Goal: Information Seeking & Learning: Learn about a topic

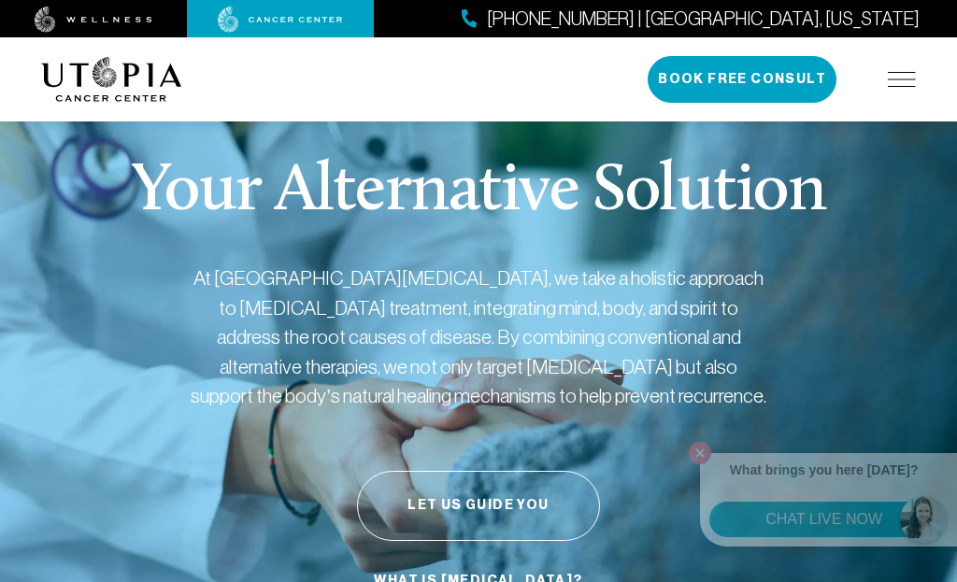
click at [589, 222] on p "Your Alternative Solution" at bounding box center [478, 192] width 694 height 67
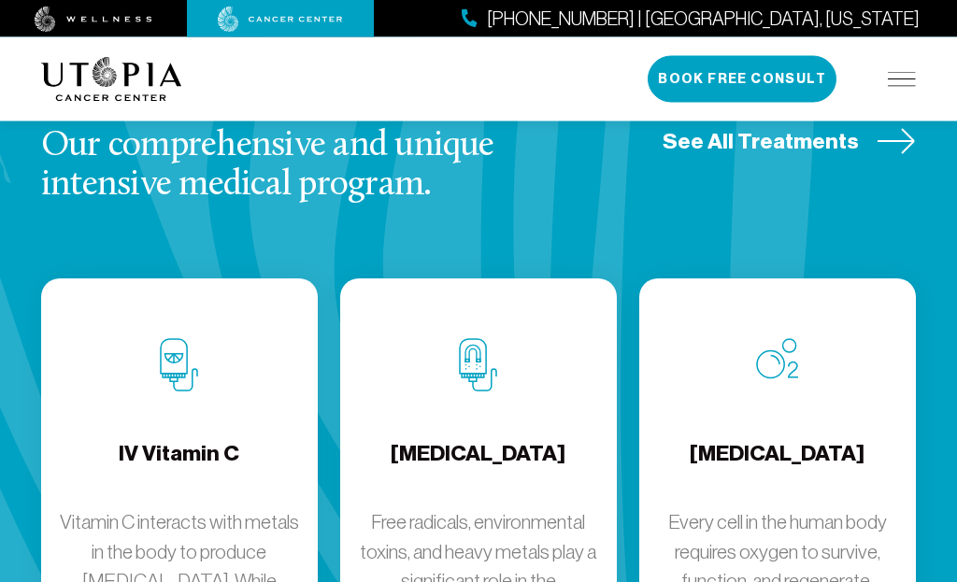
scroll to position [2535, 0]
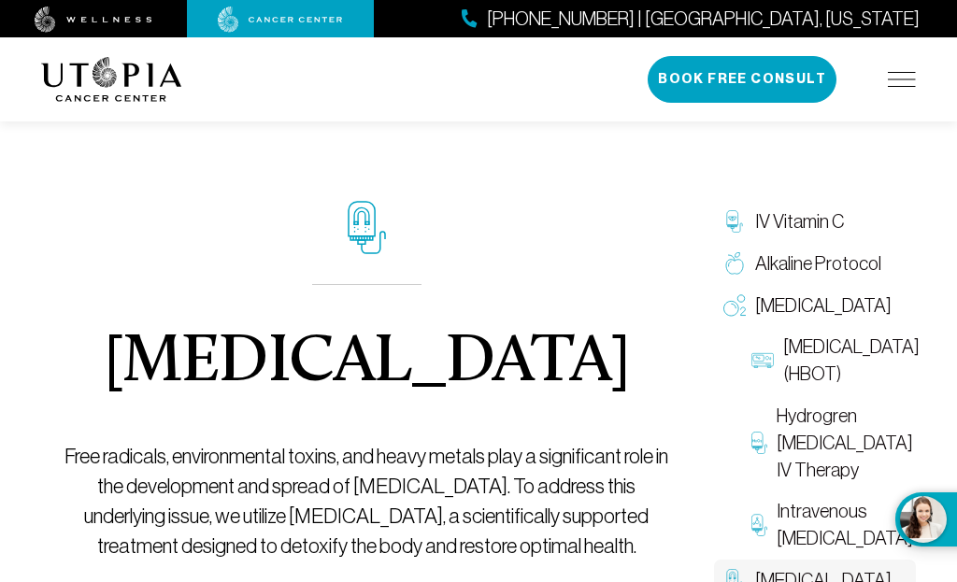
click at [798, 388] on span "[MEDICAL_DATA] (HBOT)" at bounding box center [851, 361] width 136 height 54
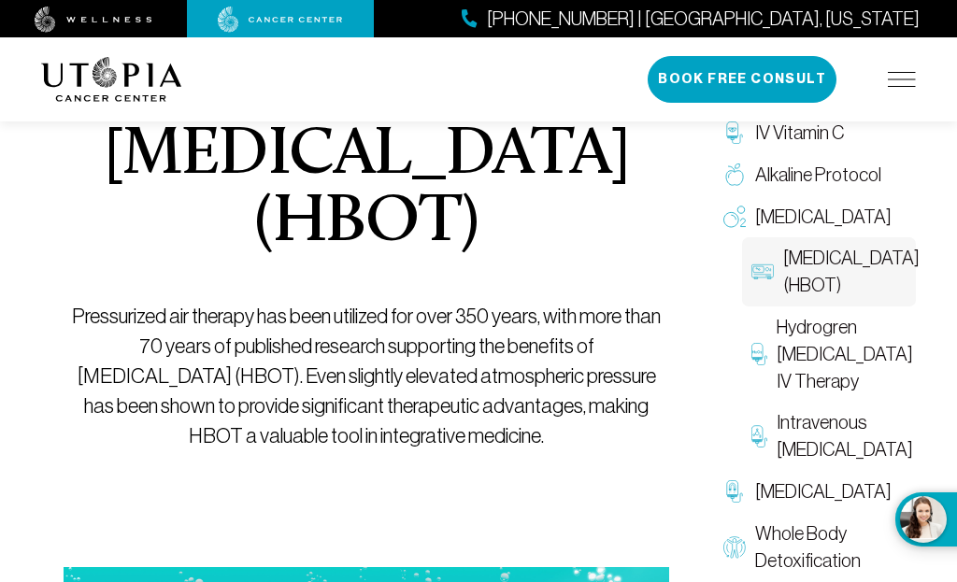
scroll to position [197, 0]
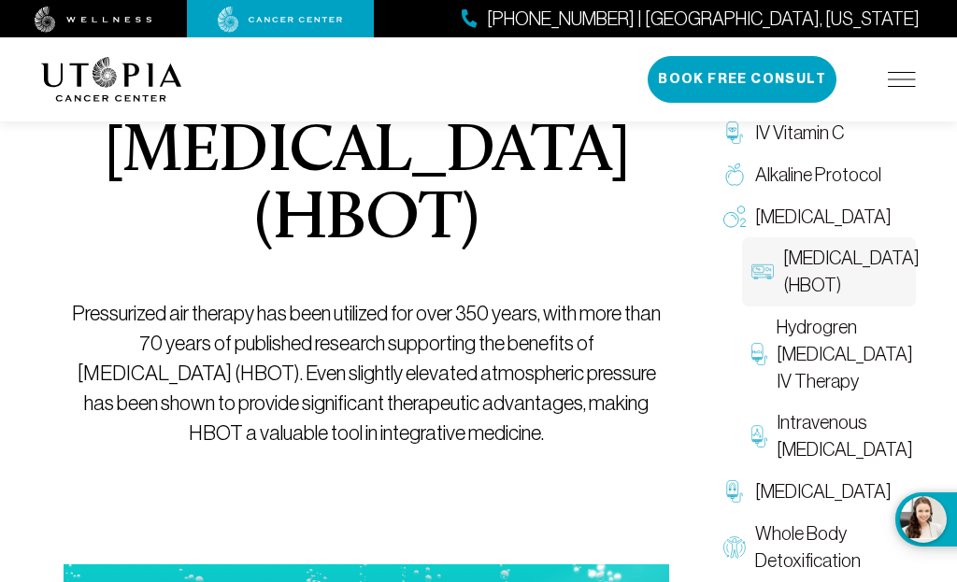
click at [364, 335] on p "Pressurized air therapy has been utilized for over 350 years, with more than 70…" at bounding box center [367, 373] width 606 height 149
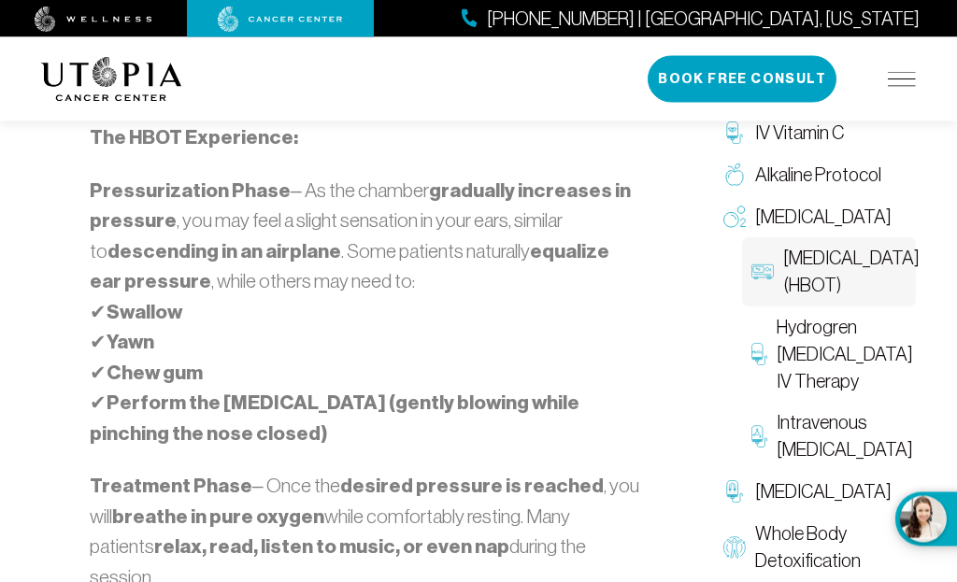
scroll to position [2496, 0]
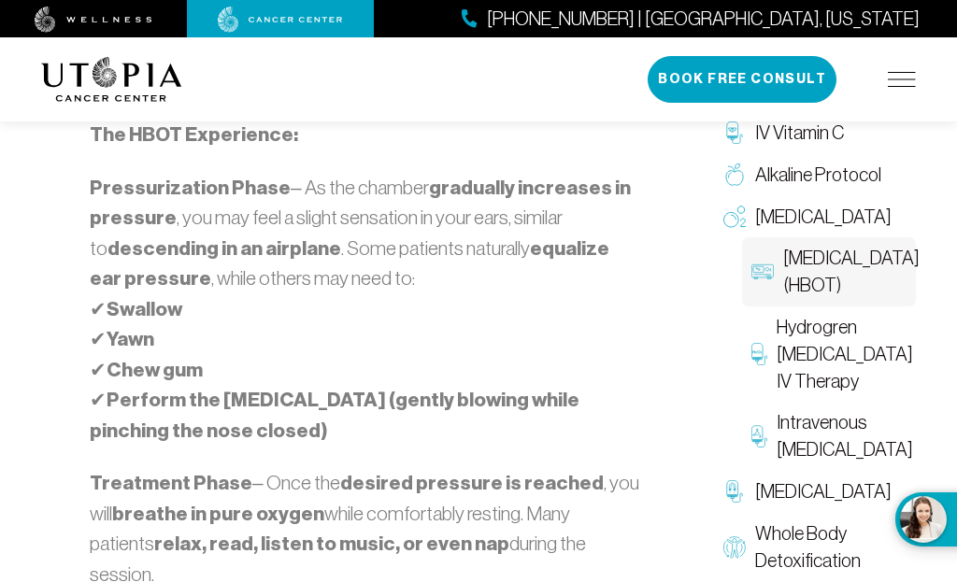
click at [320, 468] on p "Treatment Phase – Once the desired pressure is reached , you will breathe in pu…" at bounding box center [366, 528] width 553 height 121
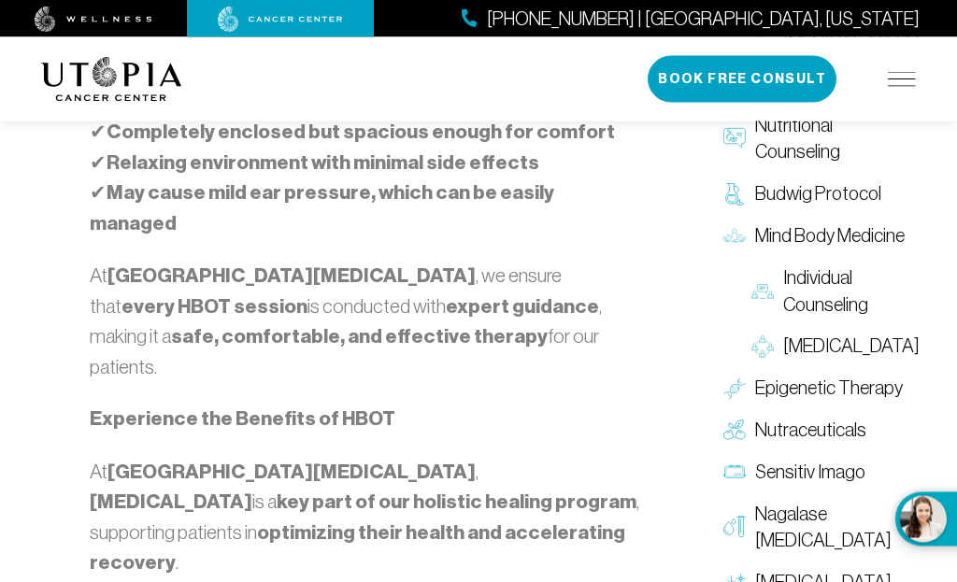
scroll to position [3201, 0]
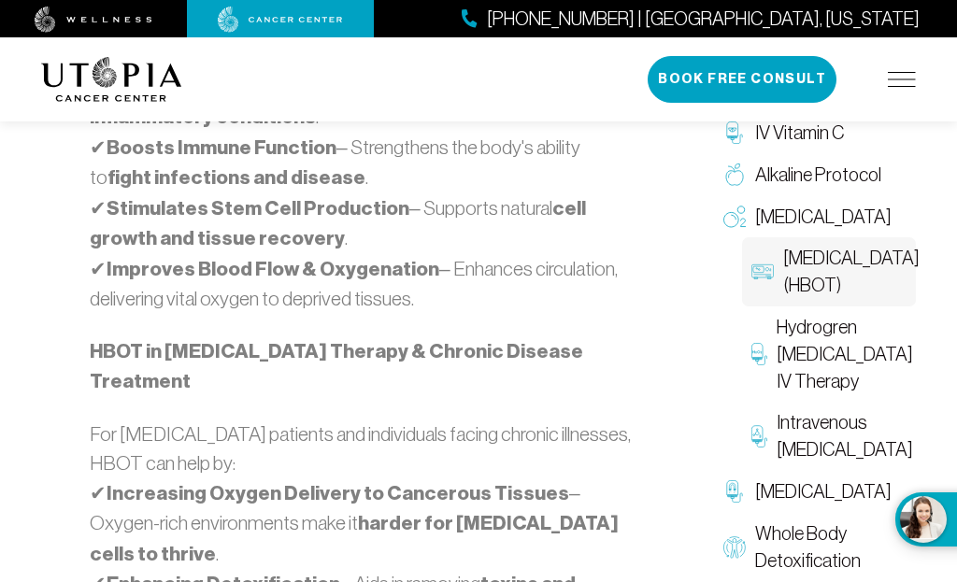
click at [908, 225] on link "[MEDICAL_DATA]" at bounding box center [815, 217] width 202 height 42
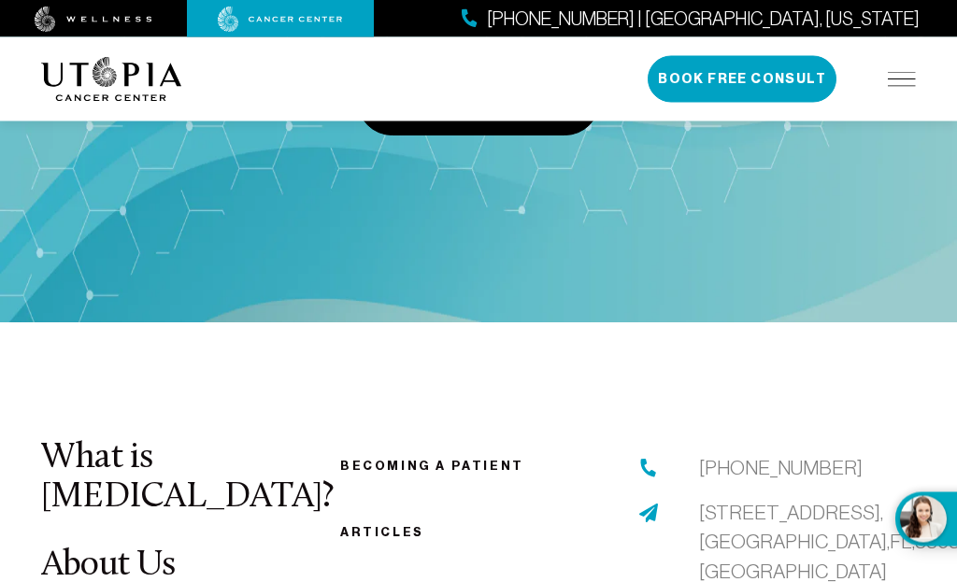
scroll to position [3772, 0]
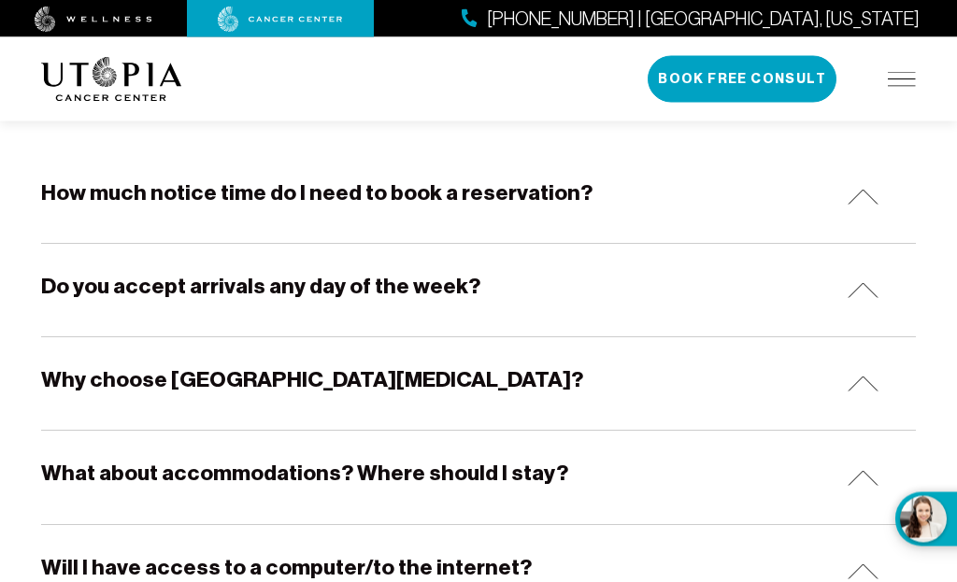
scroll to position [364, 0]
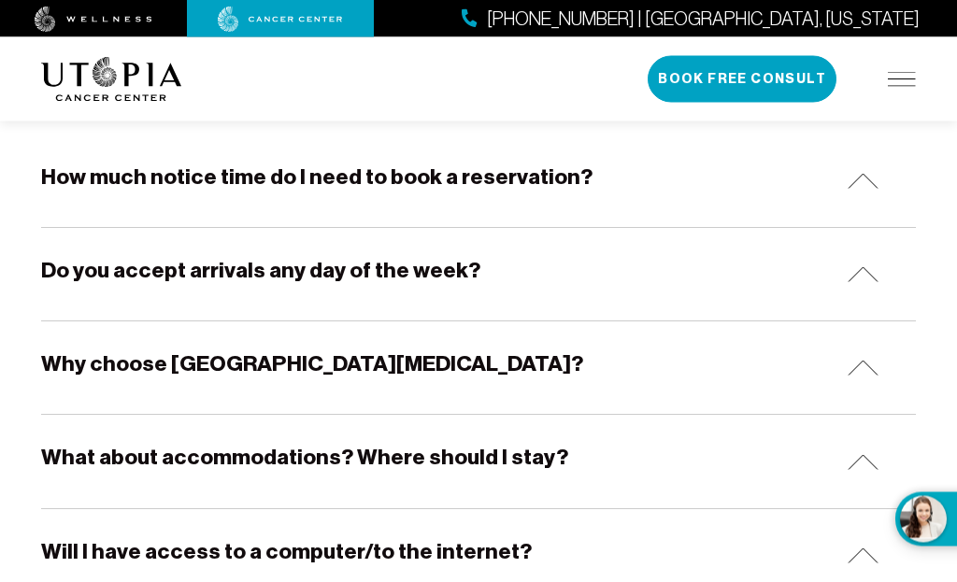
click at [551, 169] on h5 "How much notice time do I need to book a reservation?" at bounding box center [316, 178] width 551 height 29
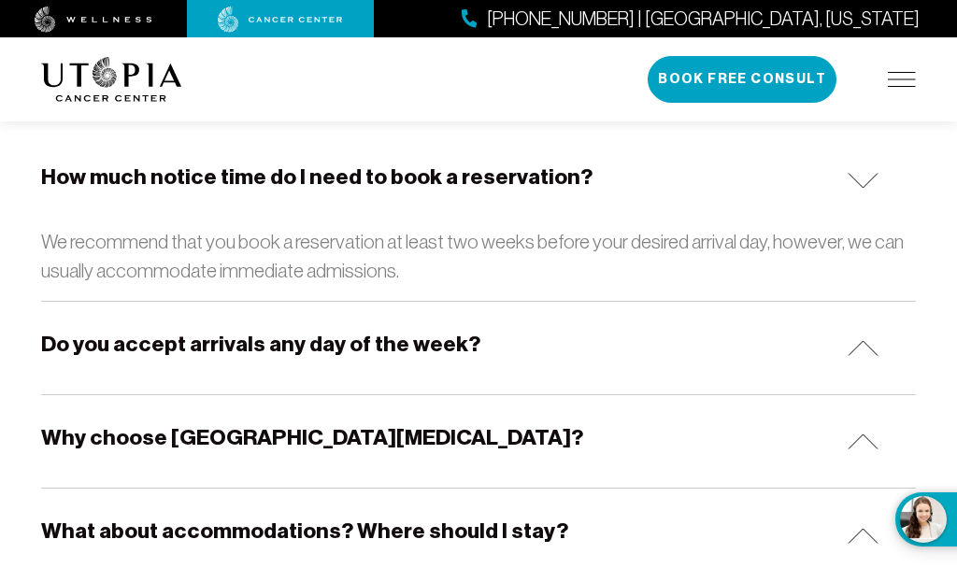
click at [447, 330] on h5 "Do you accept arrivals any day of the week?" at bounding box center [260, 344] width 439 height 29
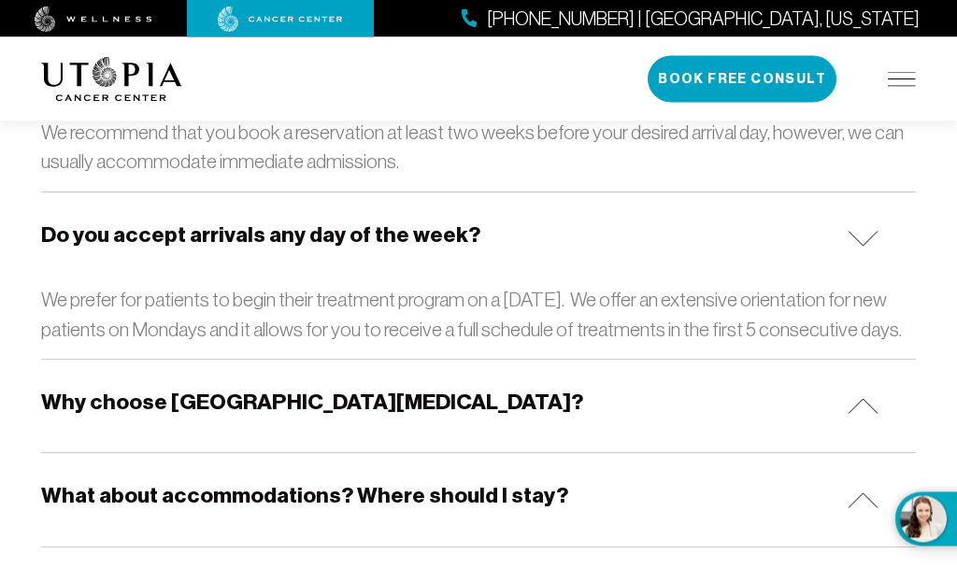
scroll to position [474, 0]
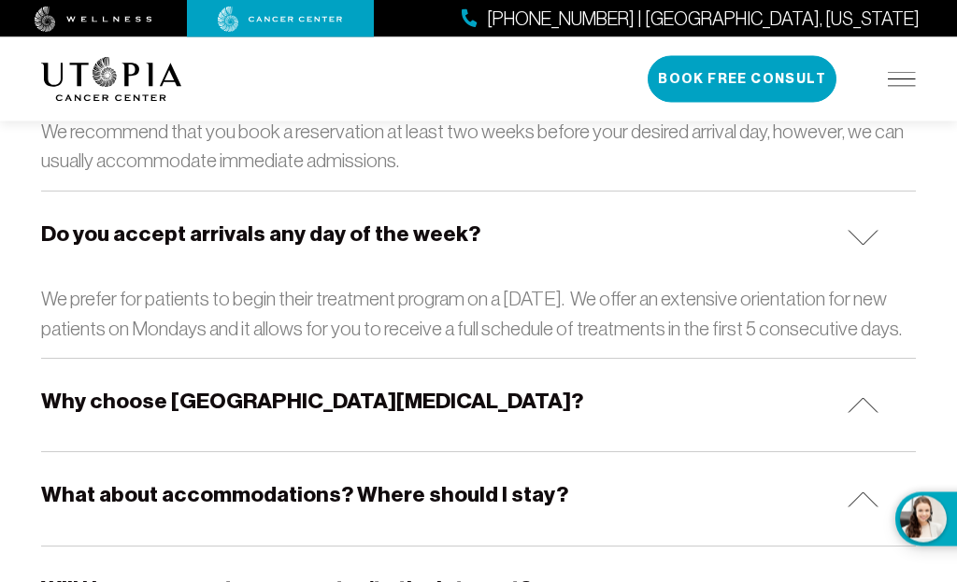
click at [429, 377] on div "Why choose [GEOGRAPHIC_DATA][MEDICAL_DATA]?" at bounding box center [478, 406] width 875 height 93
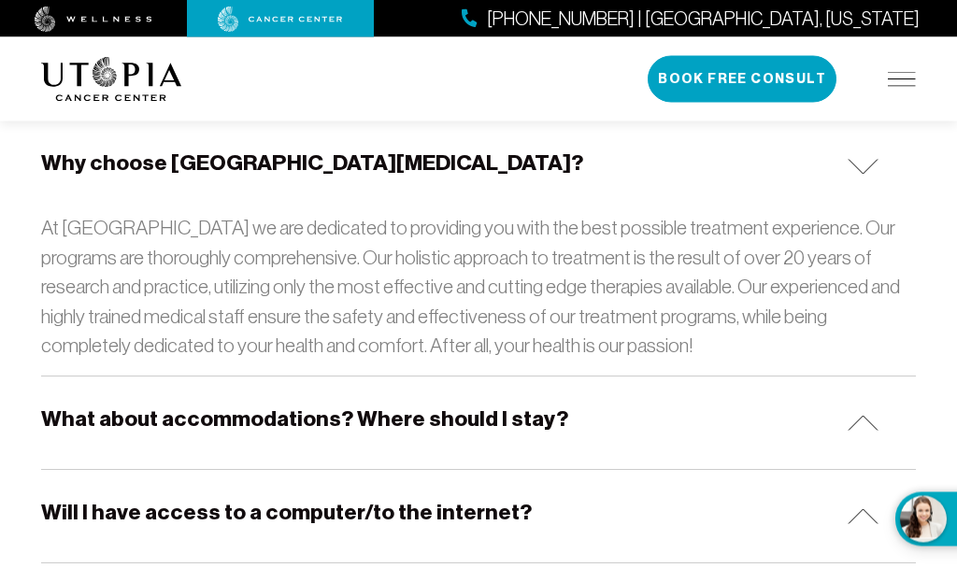
scroll to position [717, 0]
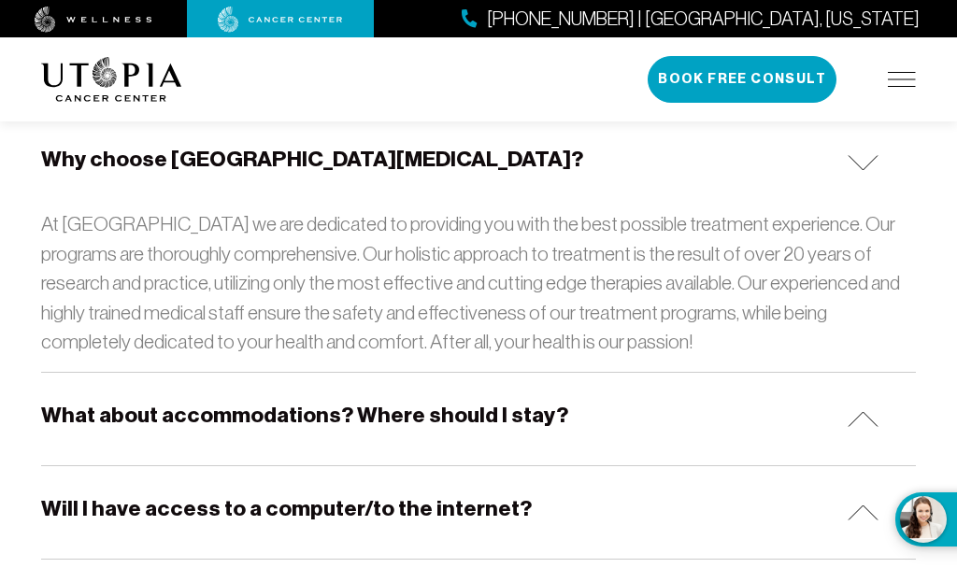
click at [542, 400] on div "What about accommodations? Where should I stay?" at bounding box center [478, 419] width 875 height 93
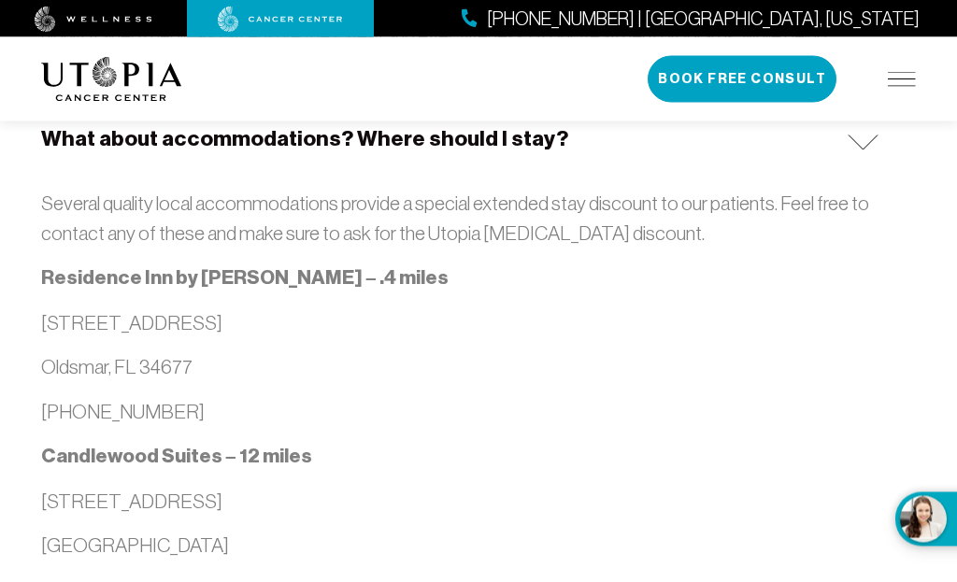
scroll to position [997, 0]
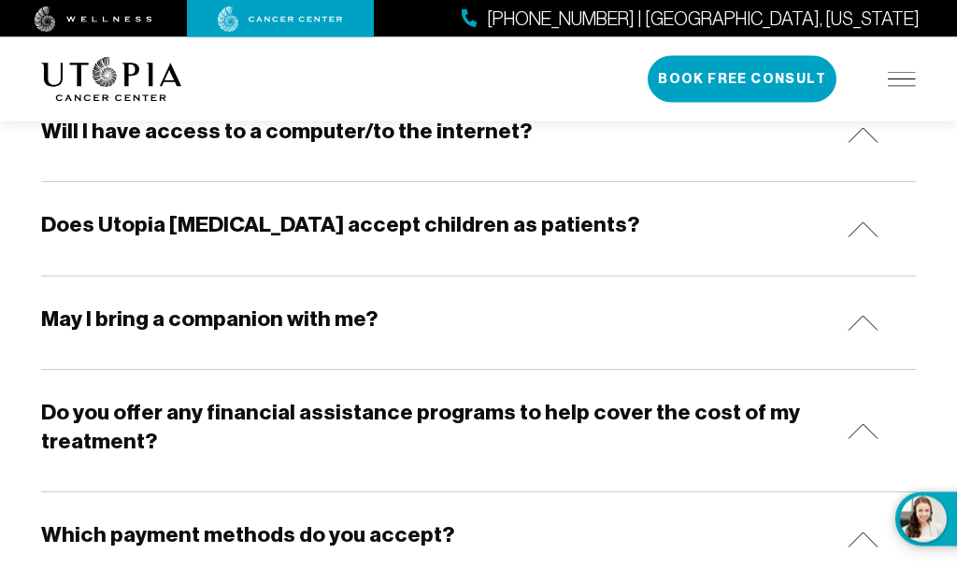
click at [388, 284] on div "May I bring a companion with me?" at bounding box center [478, 324] width 875 height 93
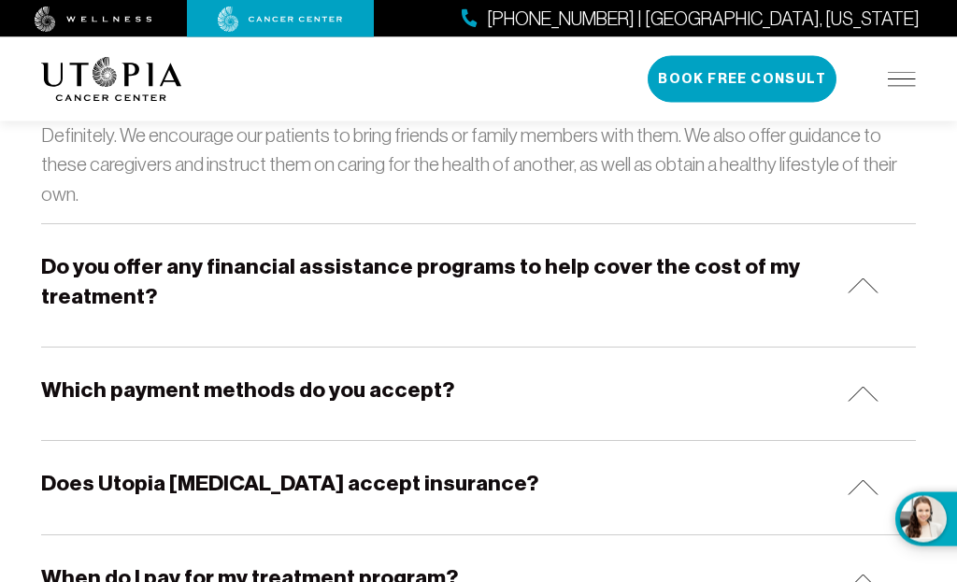
scroll to position [2843, 0]
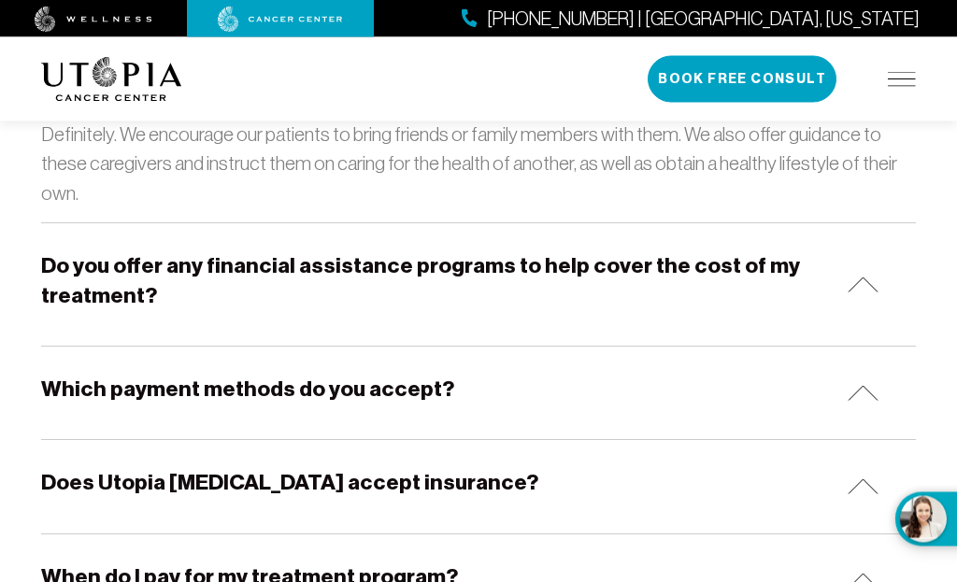
click at [476, 252] on h5 "Do you offer any financial assistance programs to help cover the cost of my tre…" at bounding box center [436, 281] width 791 height 59
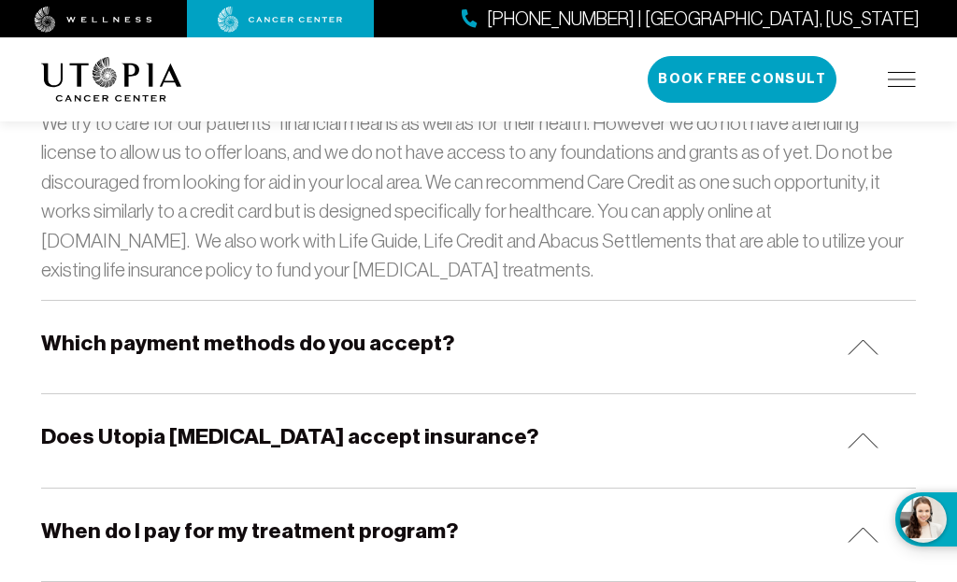
scroll to position [3091, 0]
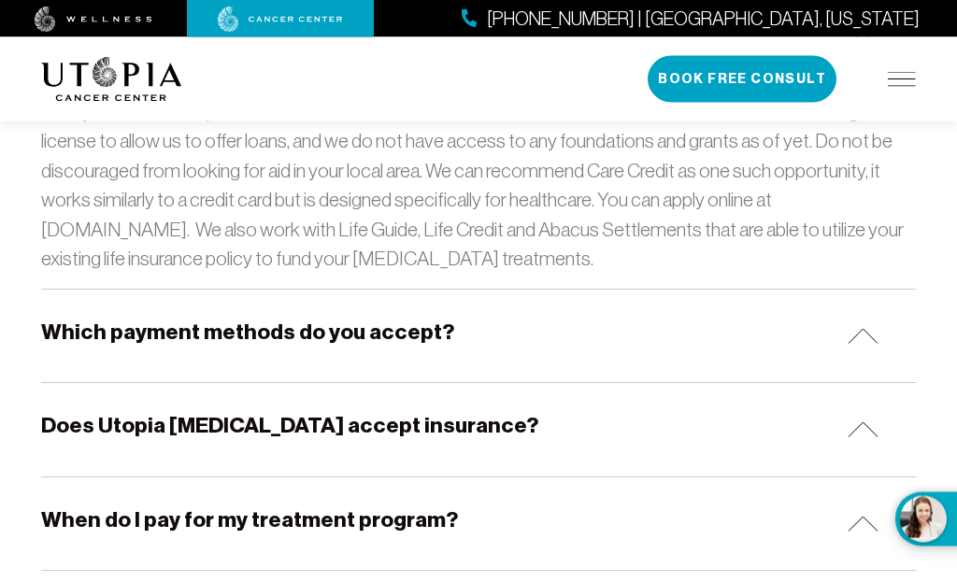
click at [420, 319] on h5 "Which payment methods do you accept?" at bounding box center [247, 333] width 413 height 29
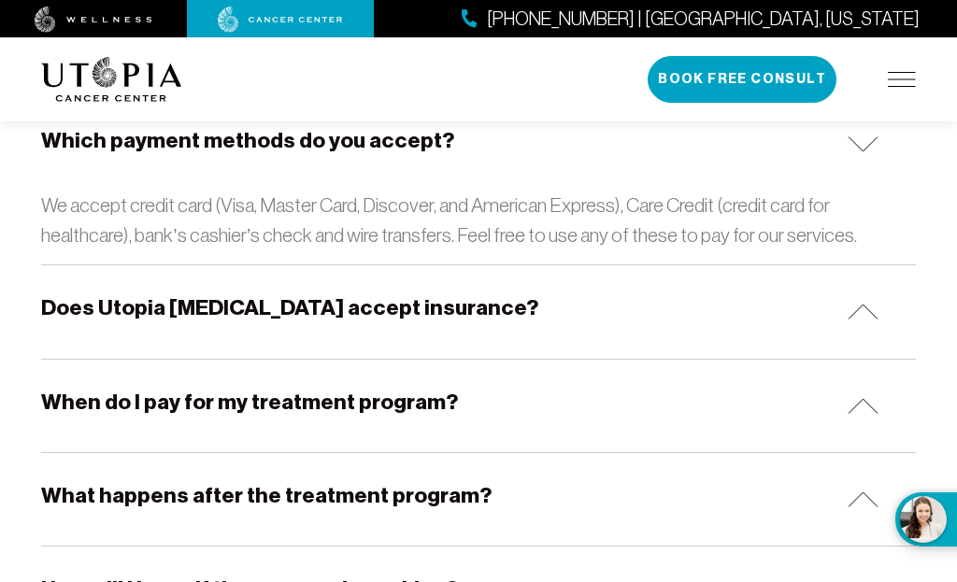
scroll to position [3287, 0]
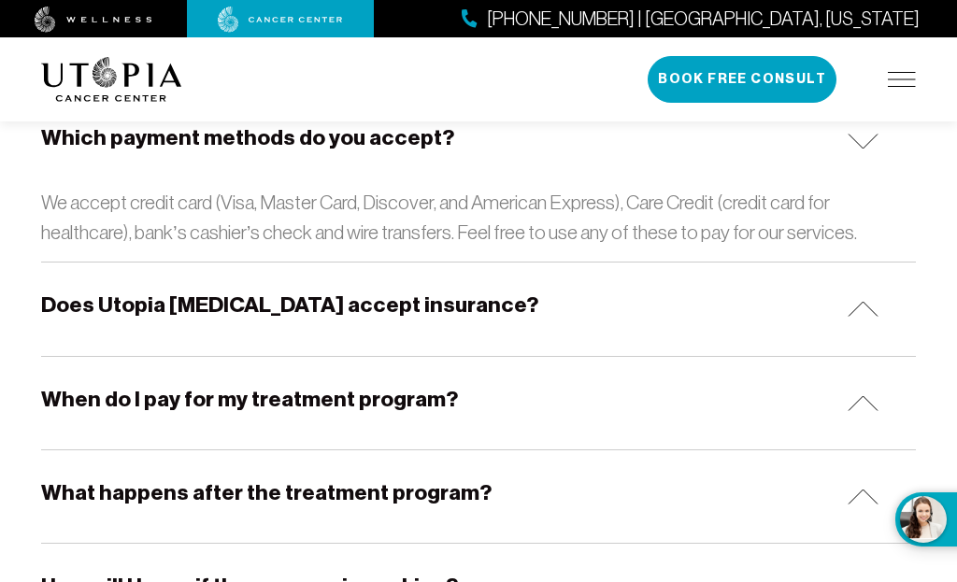
click at [410, 291] on h5 "Does Utopia [MEDICAL_DATA] accept insurance?" at bounding box center [289, 305] width 497 height 29
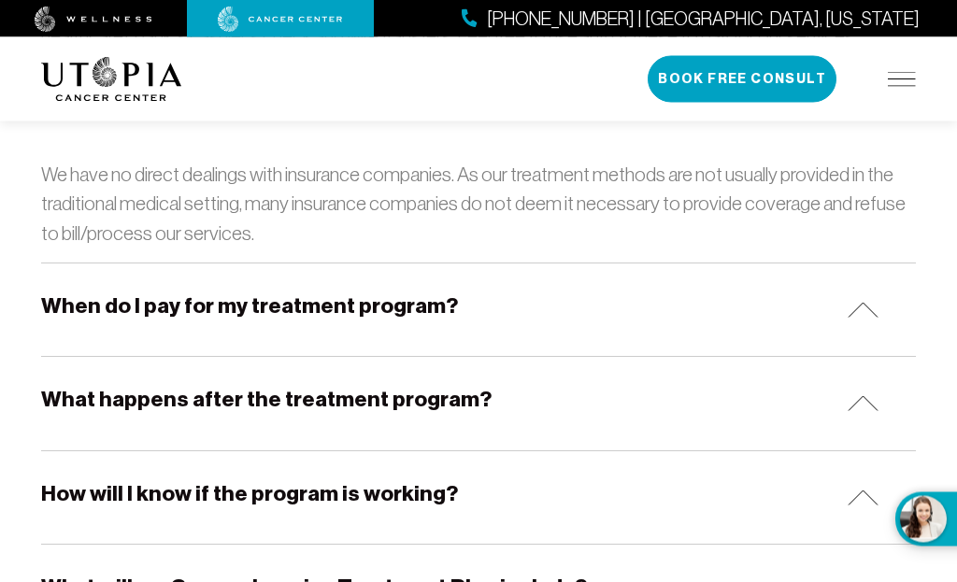
scroll to position [3484, 0]
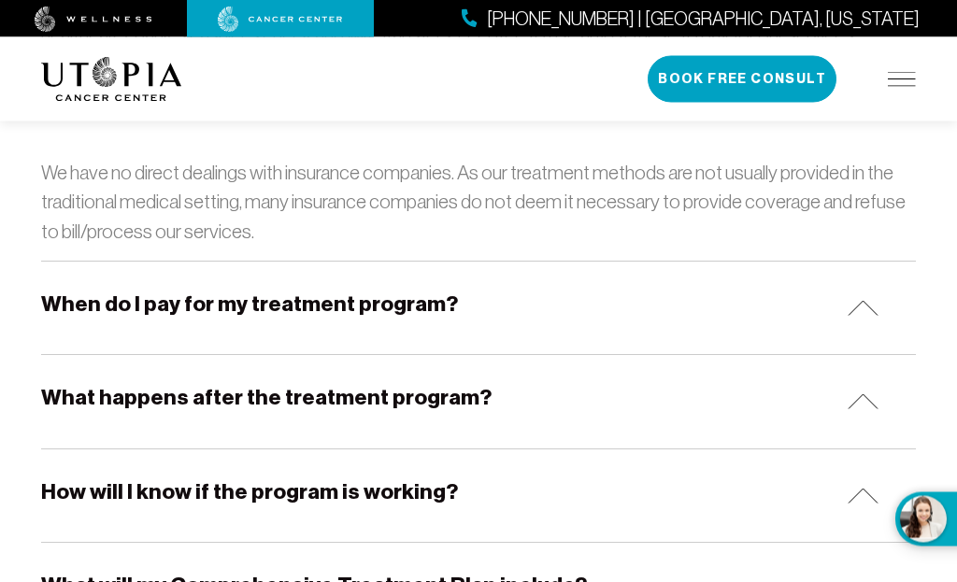
click at [402, 291] on h5 "When do I pay for my treatment program?" at bounding box center [249, 305] width 417 height 29
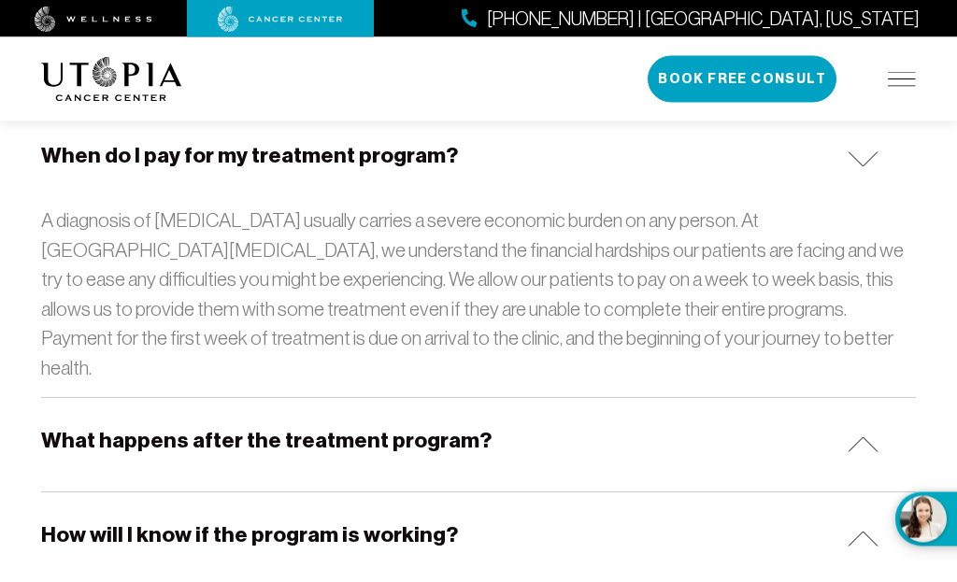
scroll to position [3634, 0]
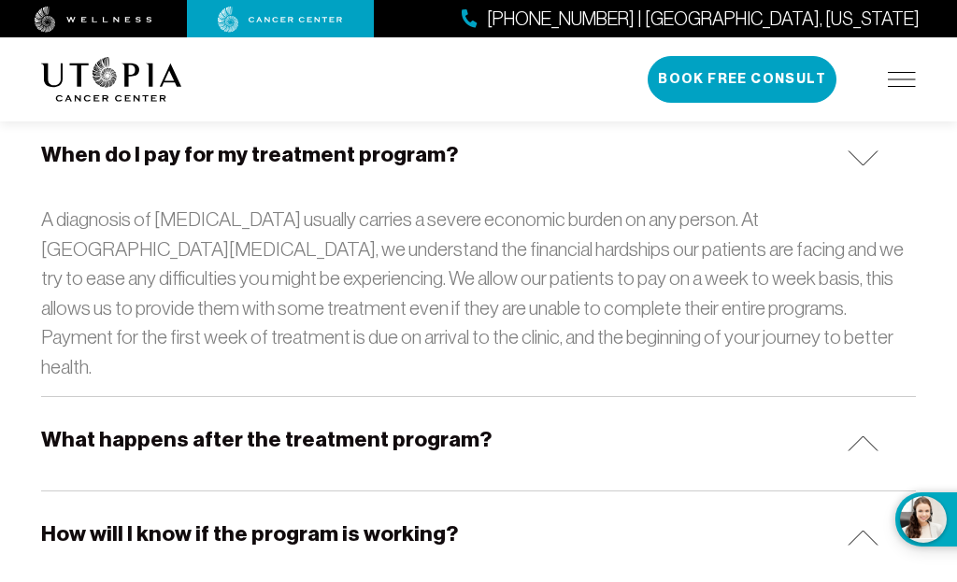
click at [476, 397] on div "What happens after the treatment program?" at bounding box center [478, 443] width 875 height 93
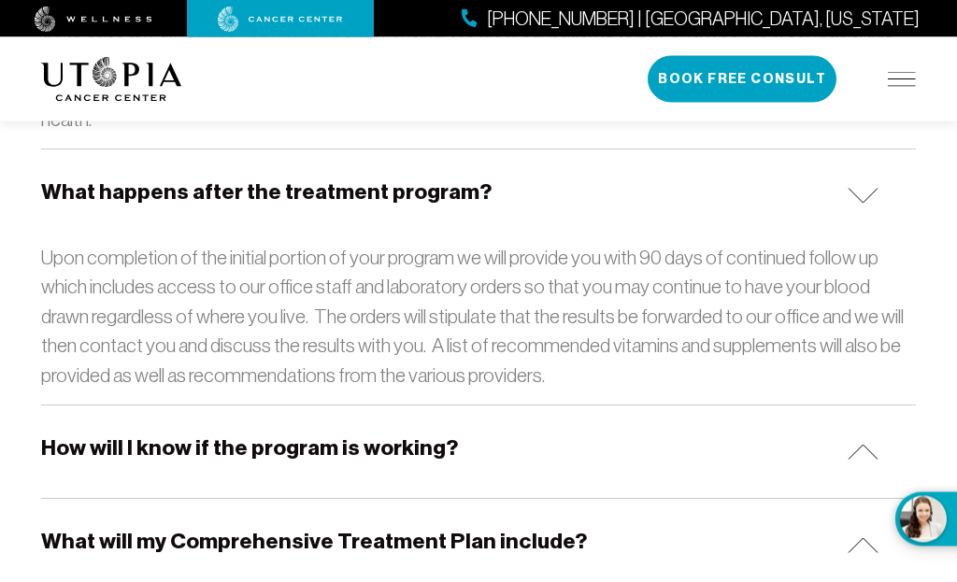
scroll to position [3886, 0]
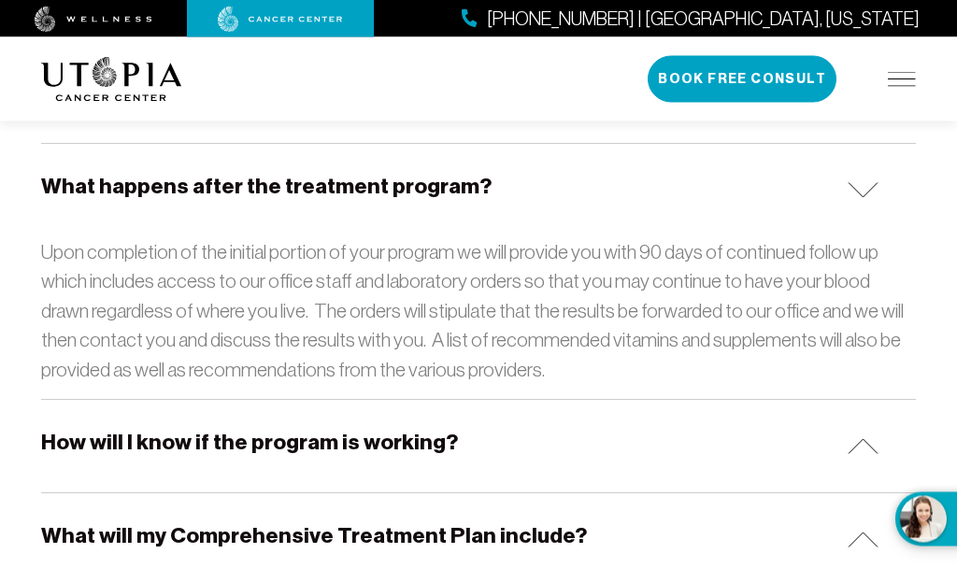
click at [439, 401] on div "How will I know if the program is working?" at bounding box center [478, 447] width 875 height 93
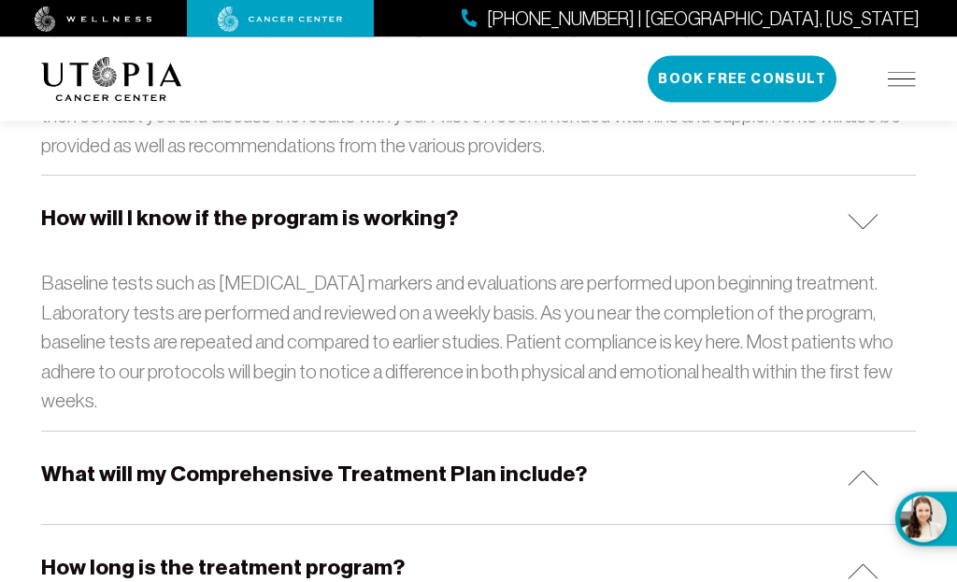
scroll to position [4112, 0]
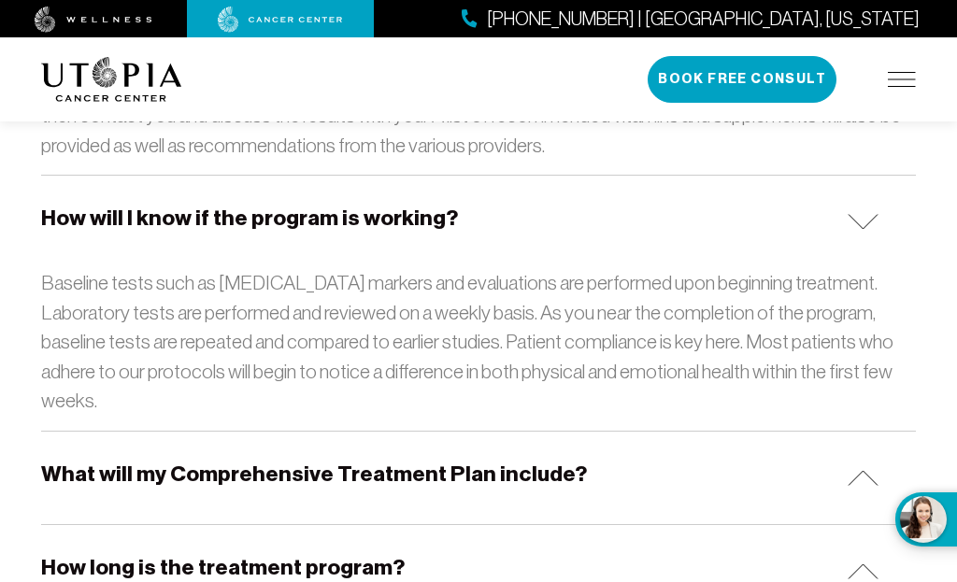
click at [467, 460] on h5 "What will my Comprehensive Treatment Plan include?" at bounding box center [314, 474] width 546 height 29
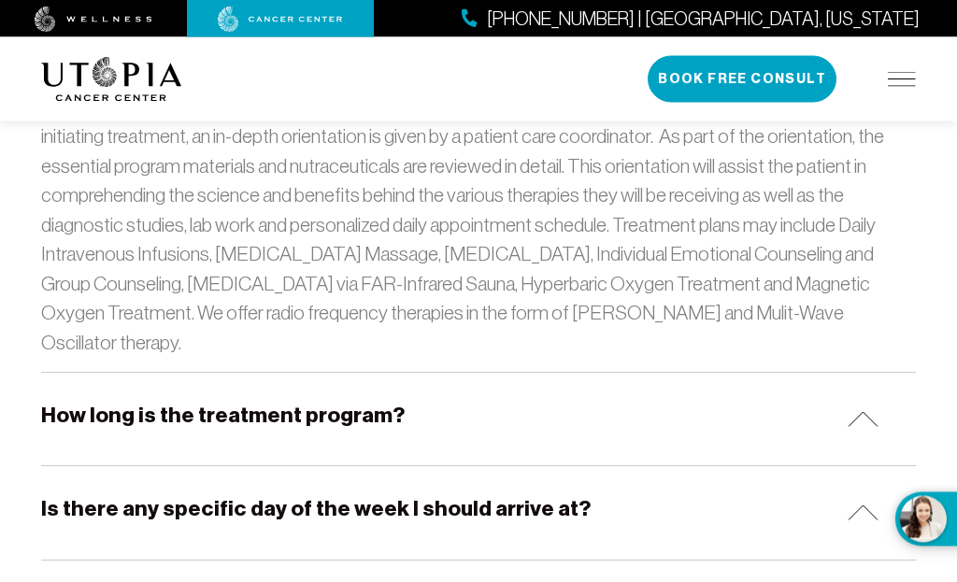
scroll to position [4570, 0]
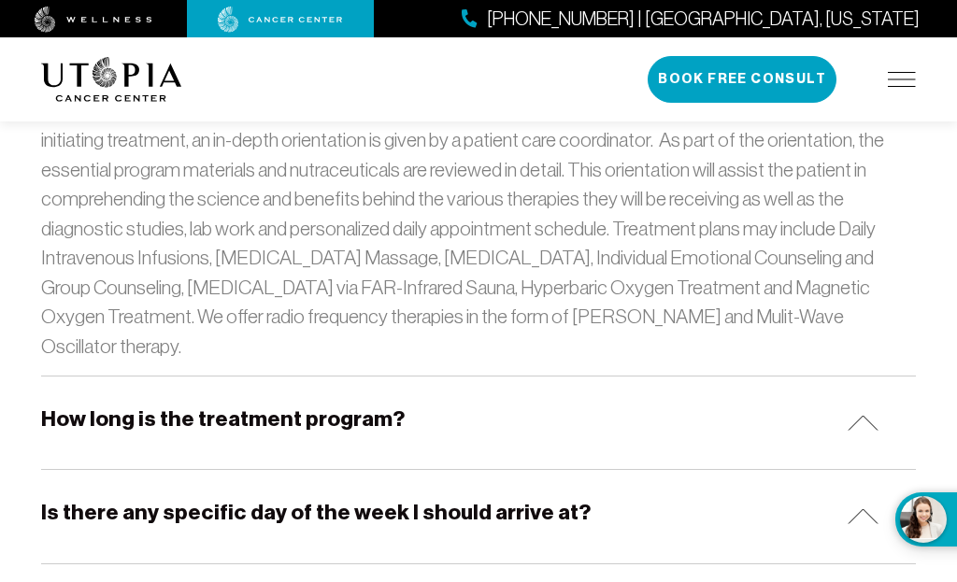
click at [405, 377] on div "How long is the treatment program?" at bounding box center [478, 423] width 875 height 93
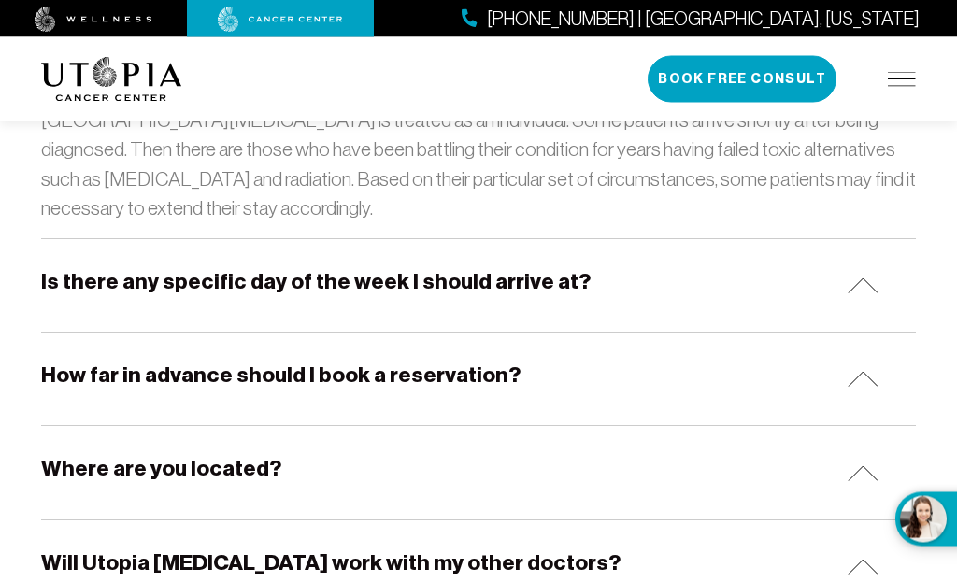
scroll to position [4970, 0]
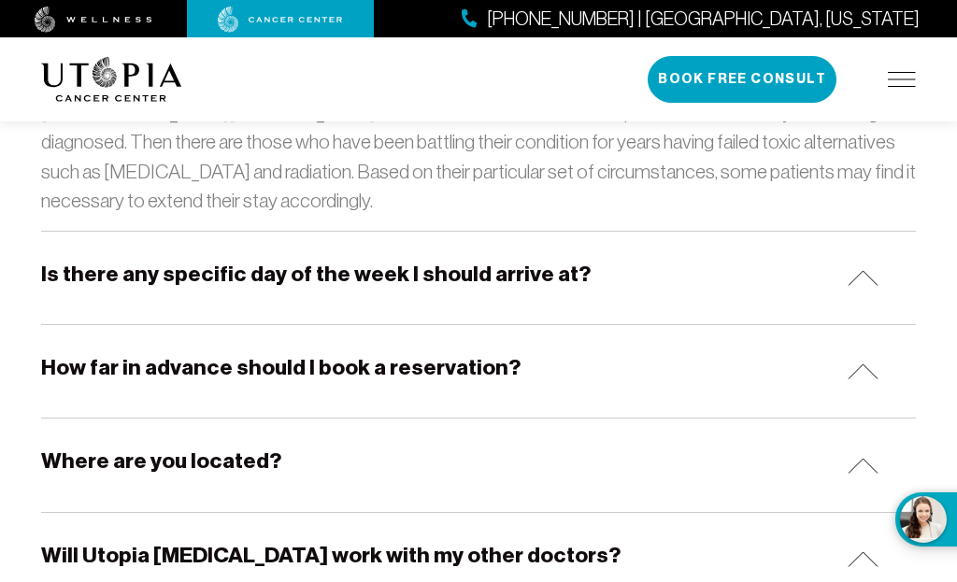
click at [270, 419] on div "Where are you located?" at bounding box center [478, 465] width 875 height 93
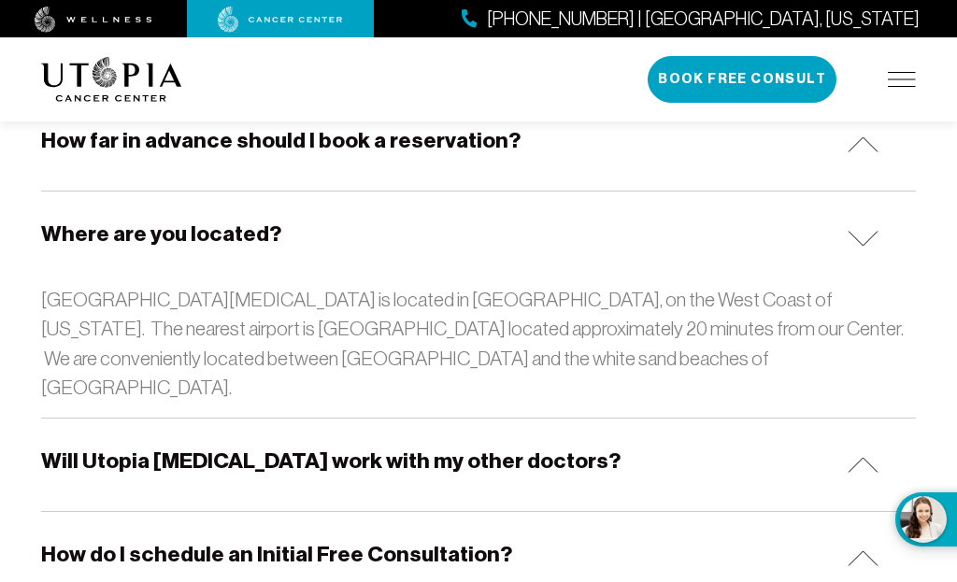
scroll to position [5211, 0]
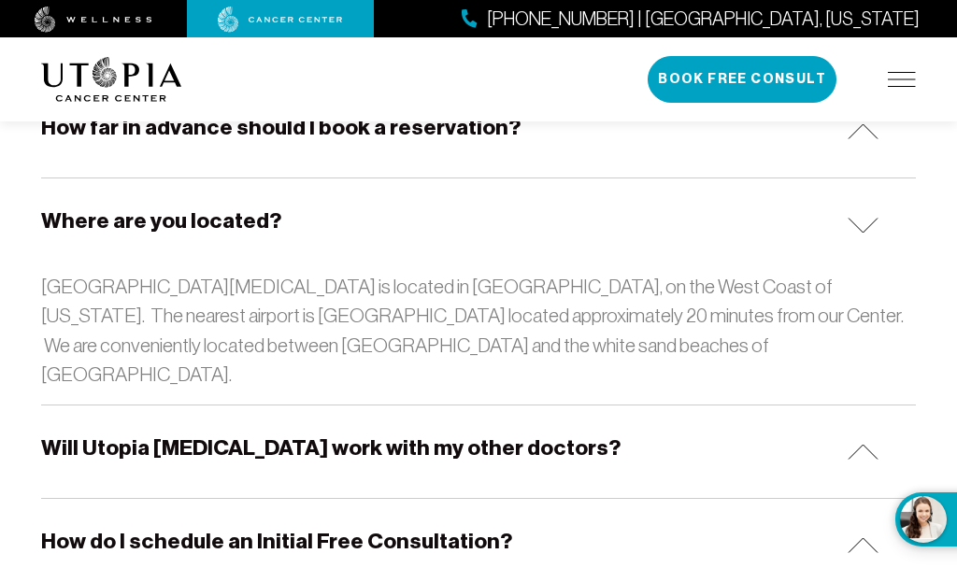
click at [544, 434] on h5 "Will Utopia [MEDICAL_DATA] work with my other doctors?" at bounding box center [330, 448] width 579 height 29
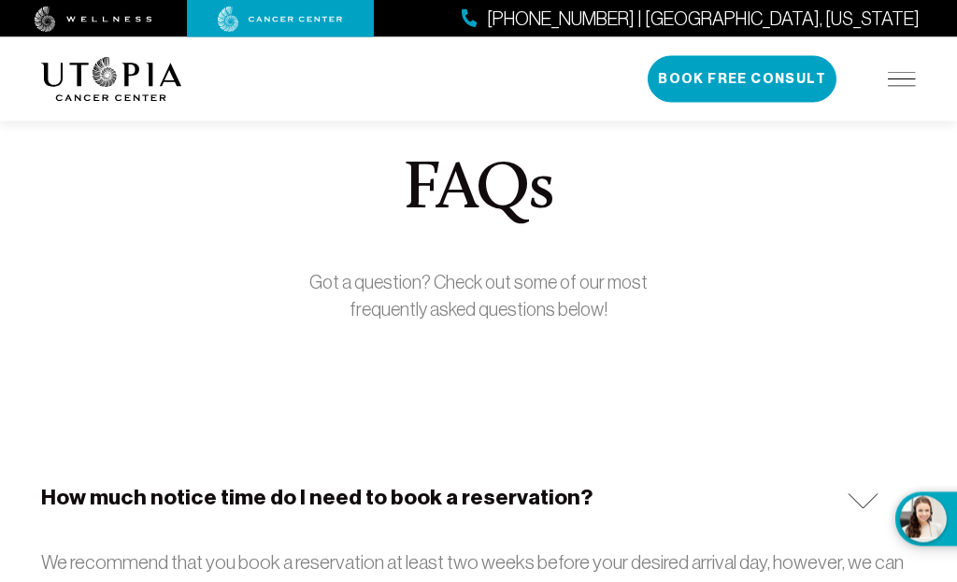
scroll to position [0, 0]
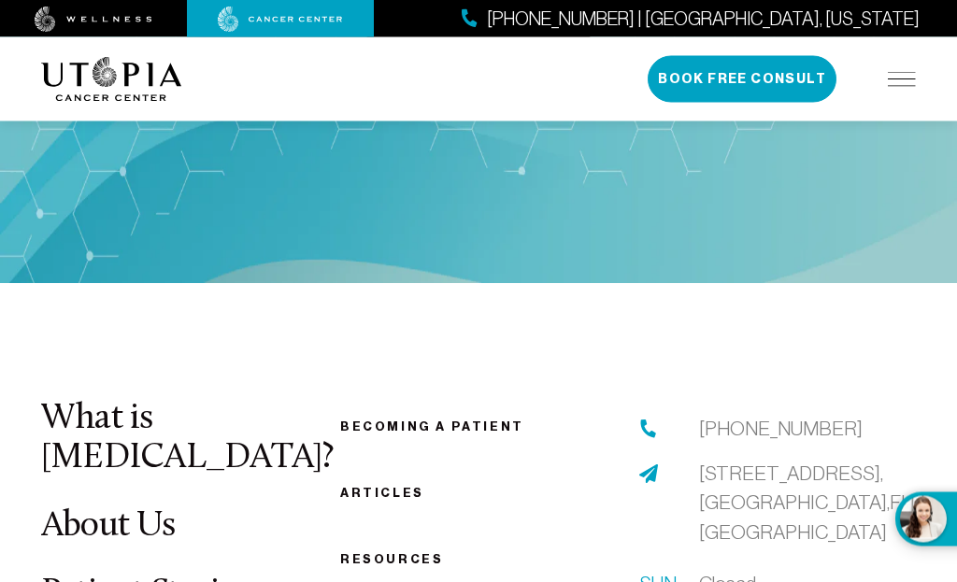
scroll to position [3772, 0]
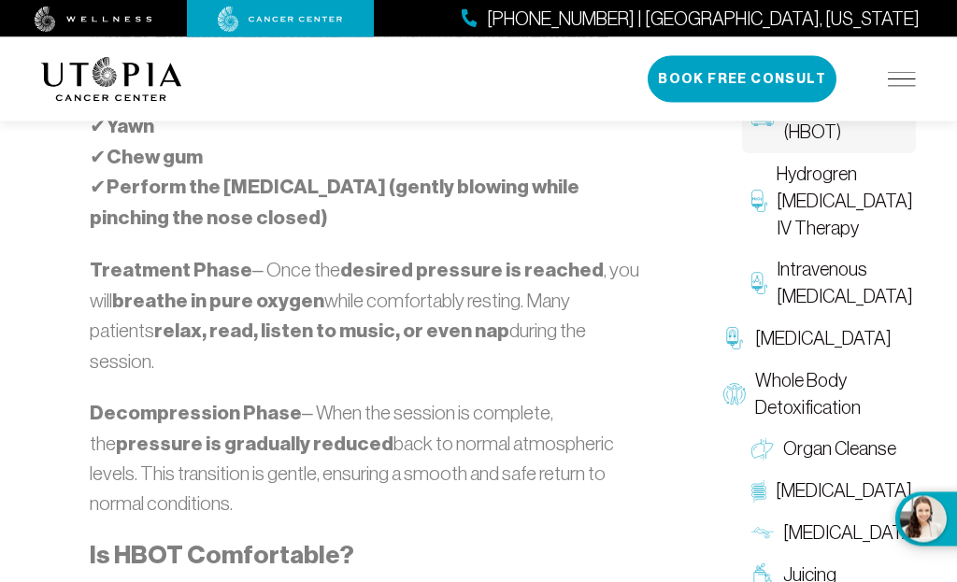
scroll to position [2709, 0]
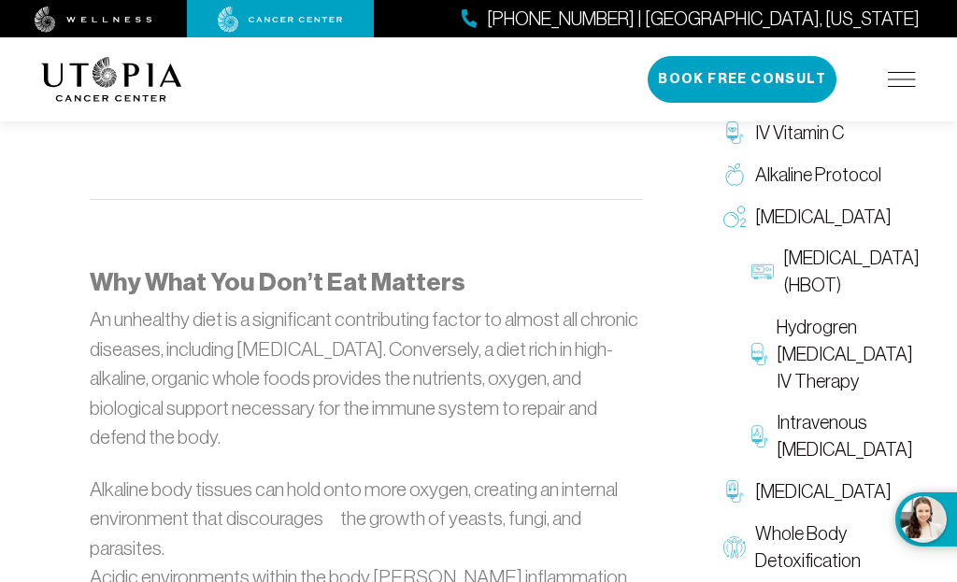
scroll to position [1711, 0]
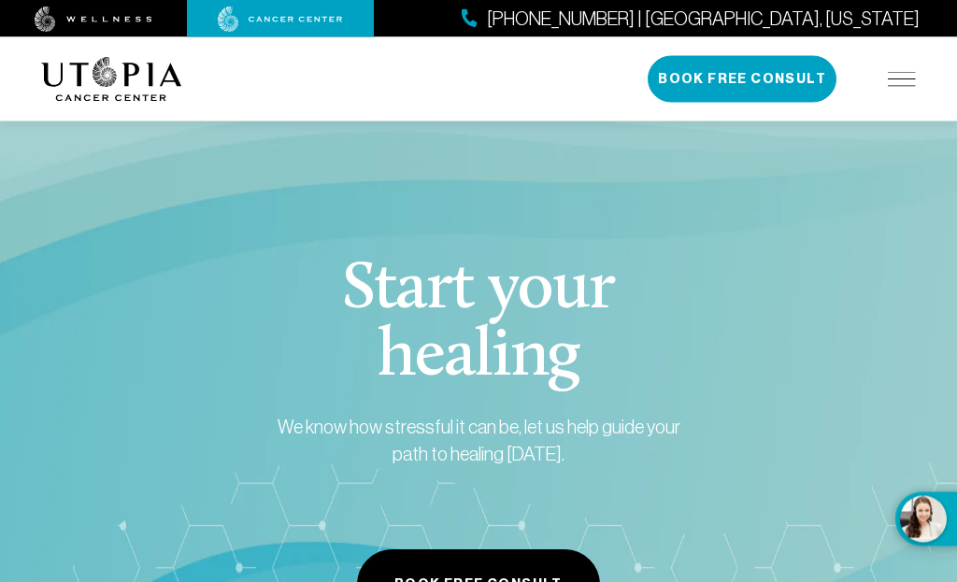
scroll to position [4079, 0]
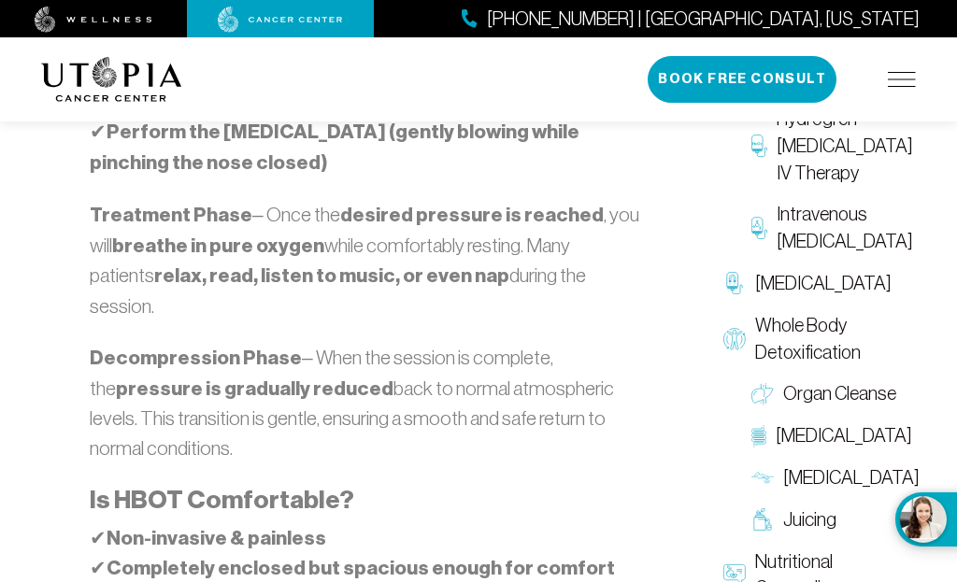
scroll to position [2710, 0]
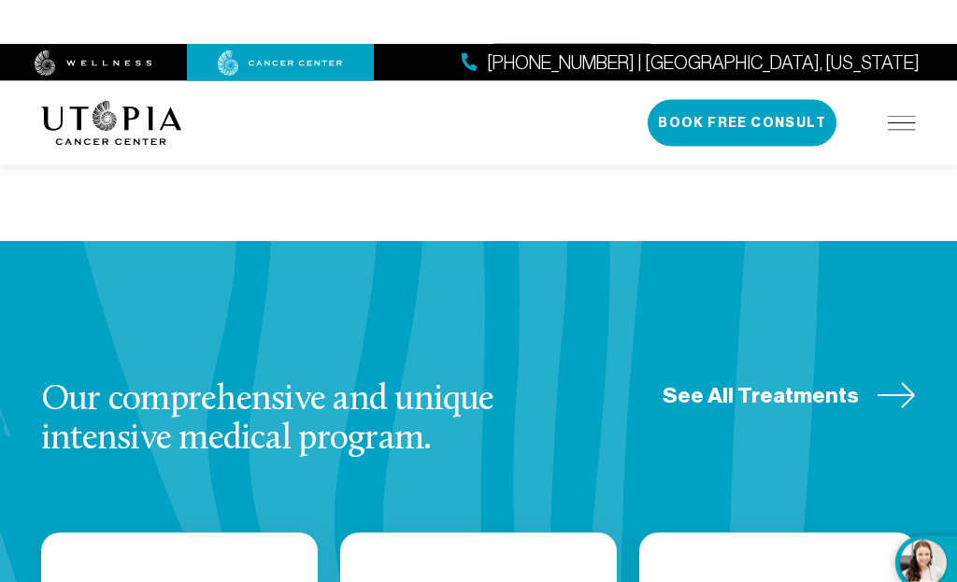
scroll to position [2280, 0]
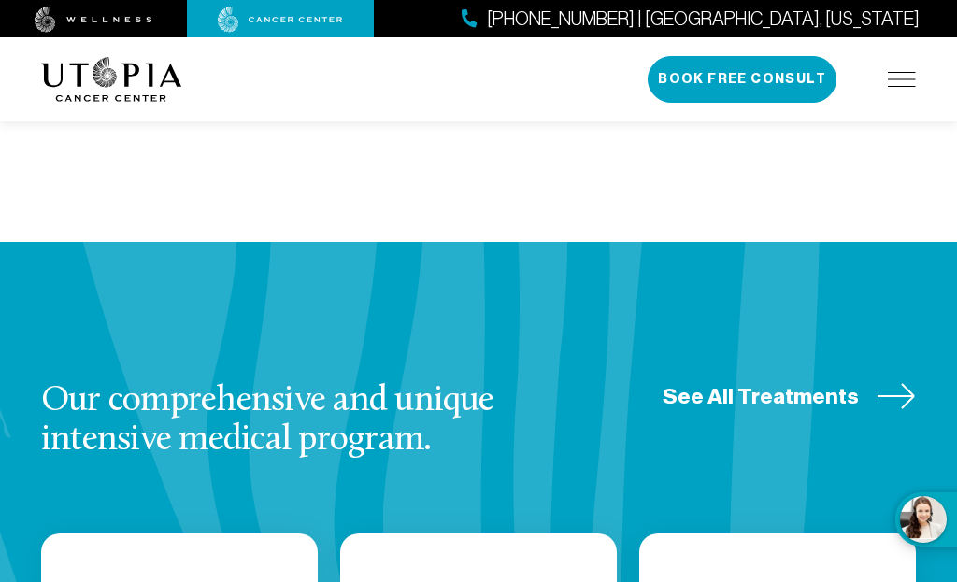
click at [853, 382] on span "See All Treatments" at bounding box center [761, 396] width 196 height 29
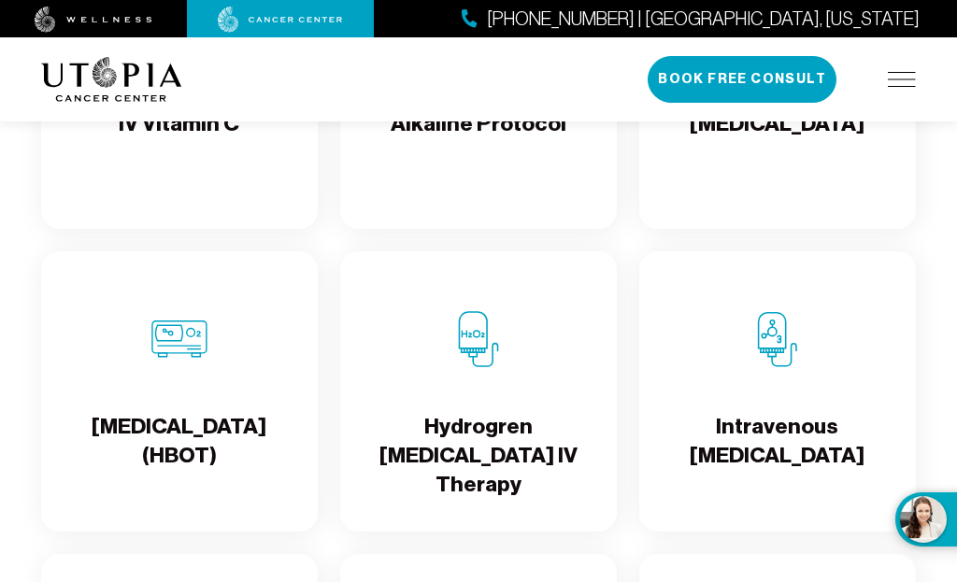
scroll to position [721, 0]
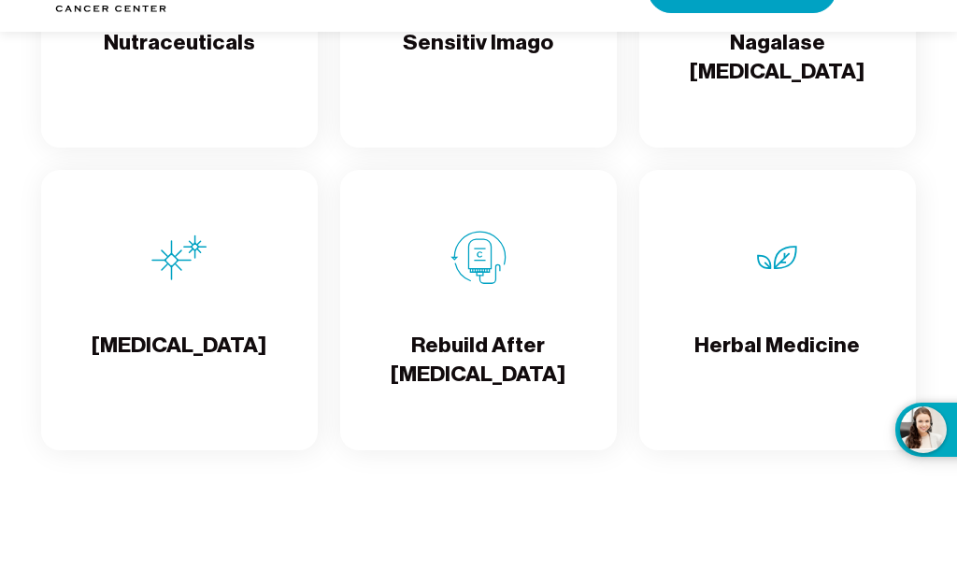
scroll to position [4178, 0]
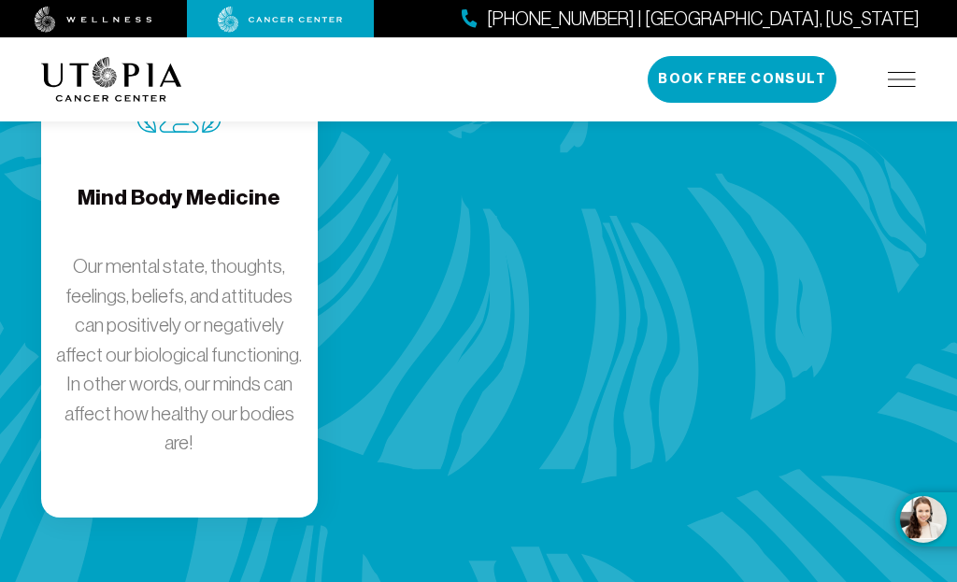
scroll to position [2370, 0]
